Goal: Navigation & Orientation: Find specific page/section

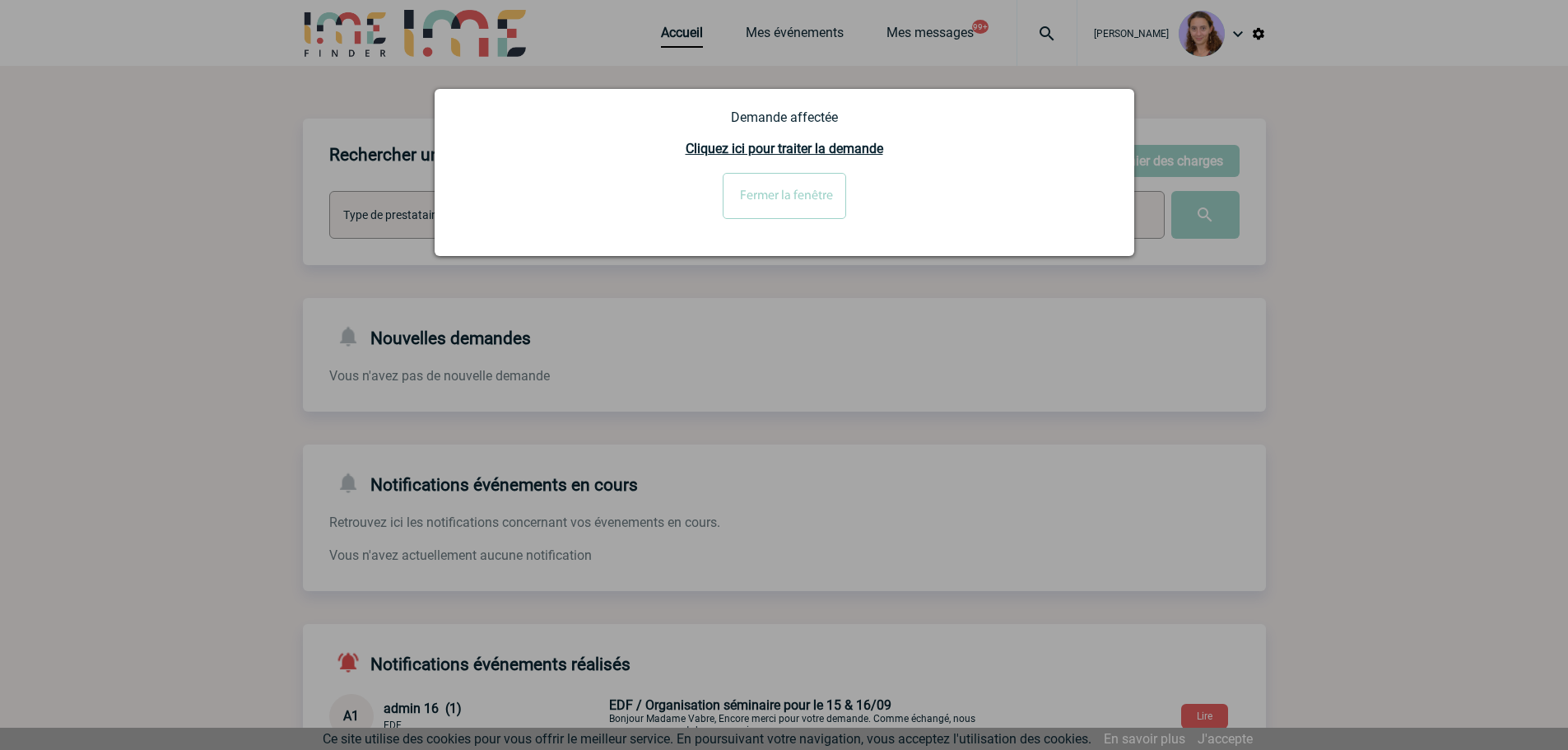
click at [775, 184] on input "Fermer la fenêtre" at bounding box center [784, 196] width 124 height 47
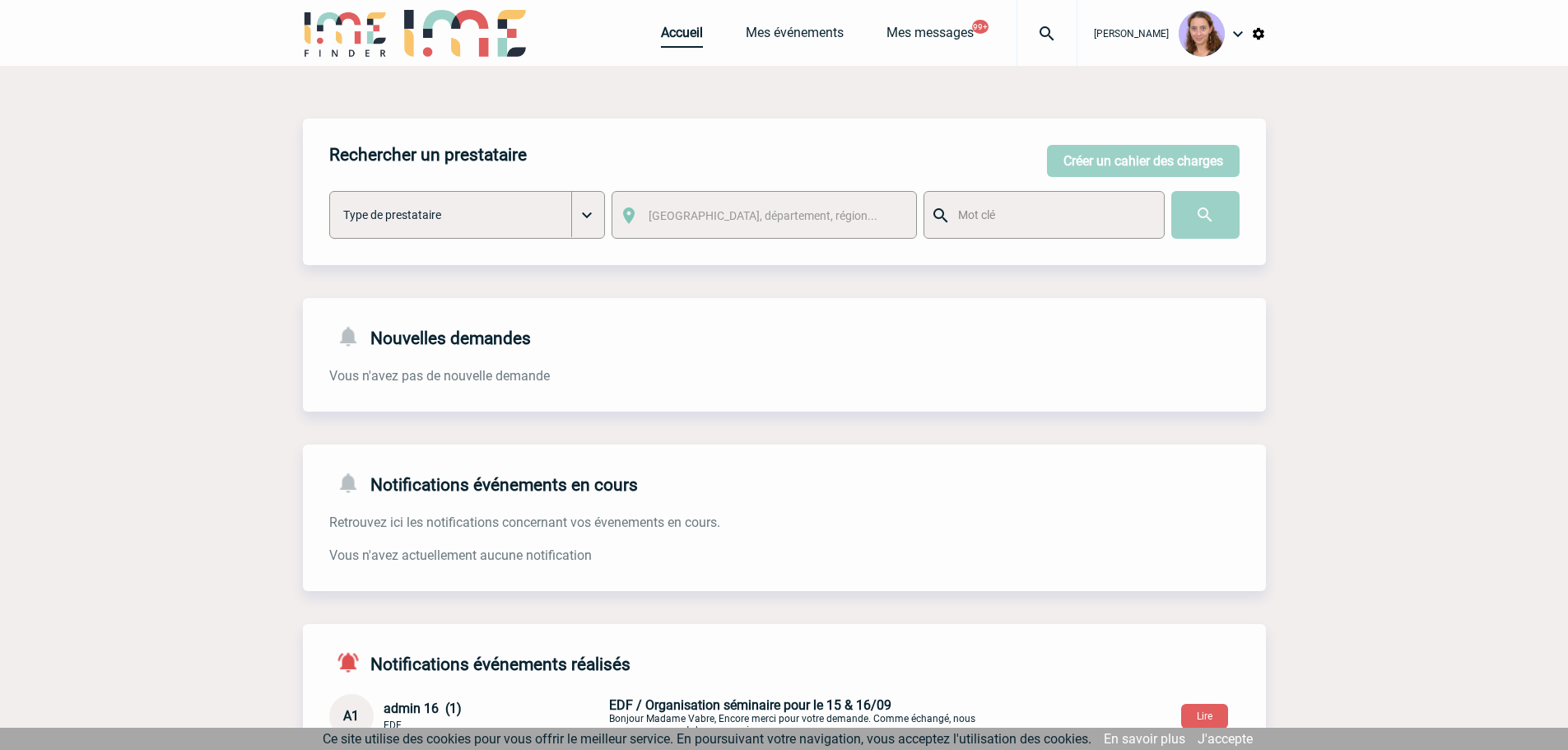
click at [684, 37] on link "Accueil" at bounding box center [681, 36] width 42 height 23
click at [680, 37] on link "Accueil" at bounding box center [681, 36] width 42 height 23
